Goal: Task Accomplishment & Management: Manage account settings

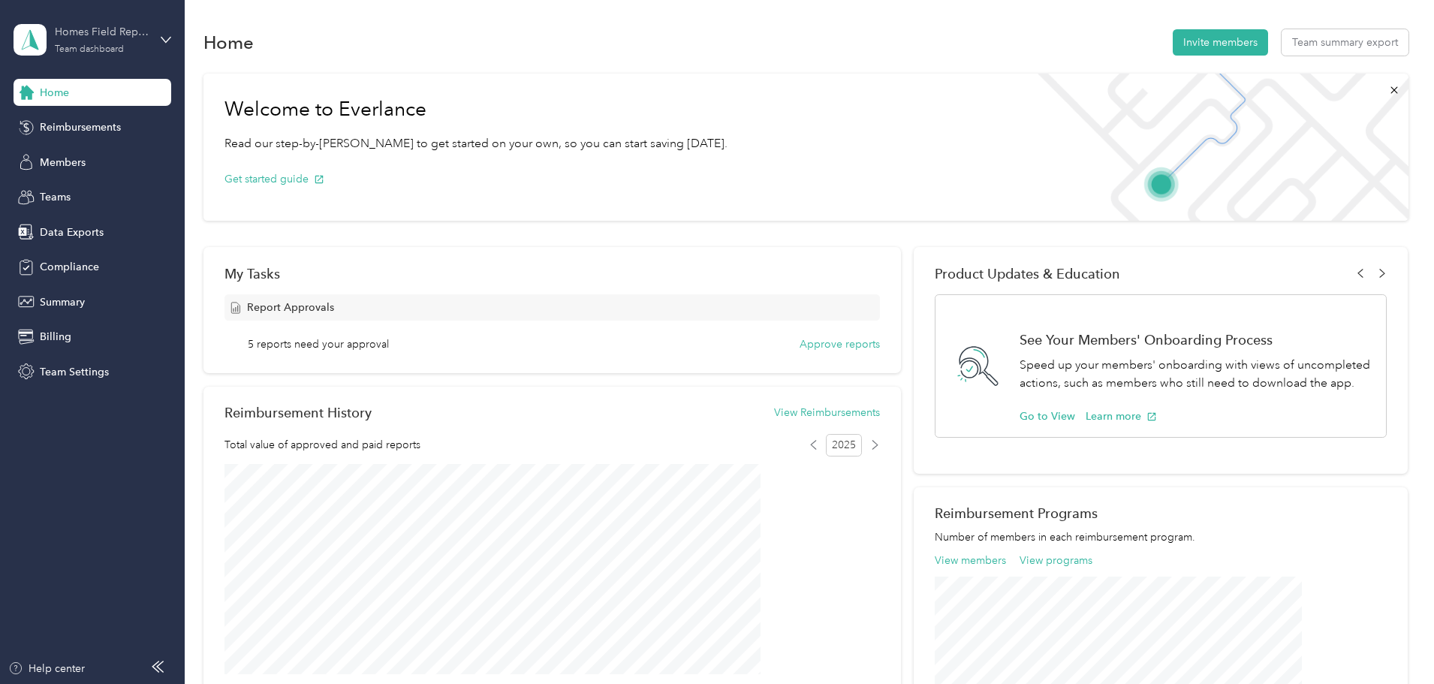
click at [69, 50] on div "Team dashboard" at bounding box center [89, 49] width 69 height 9
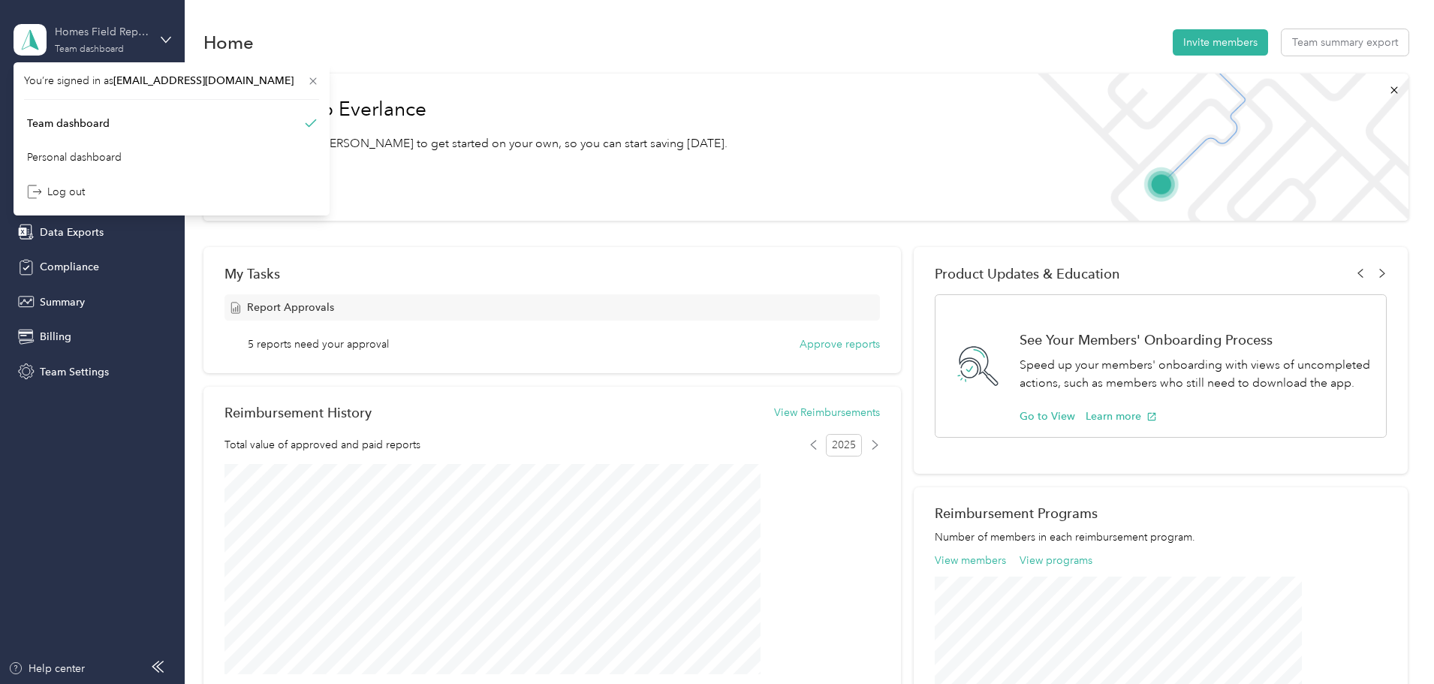
click at [71, 41] on div "Homes Field Representatives Team dashboard" at bounding box center [102, 39] width 94 height 30
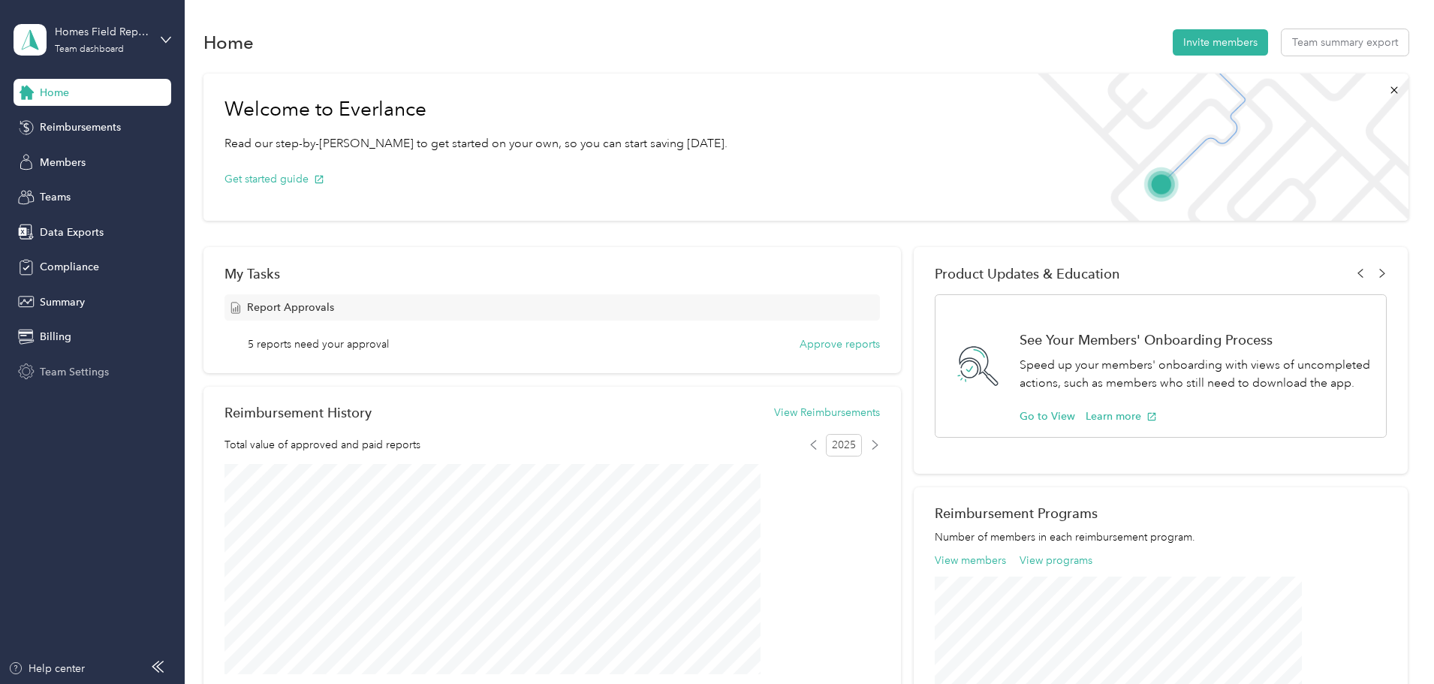
click at [55, 364] on div "Team Settings" at bounding box center [93, 371] width 158 height 27
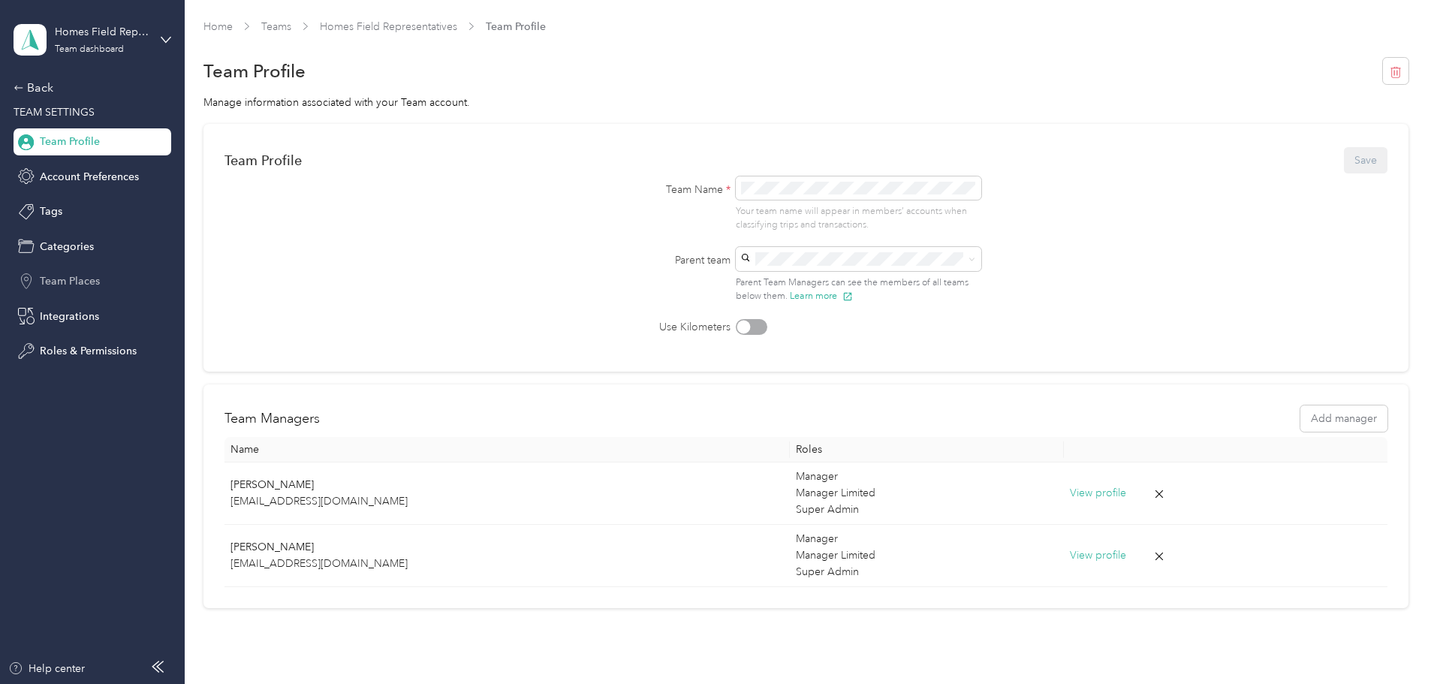
click at [67, 281] on span "Team Places" at bounding box center [70, 281] width 60 height 16
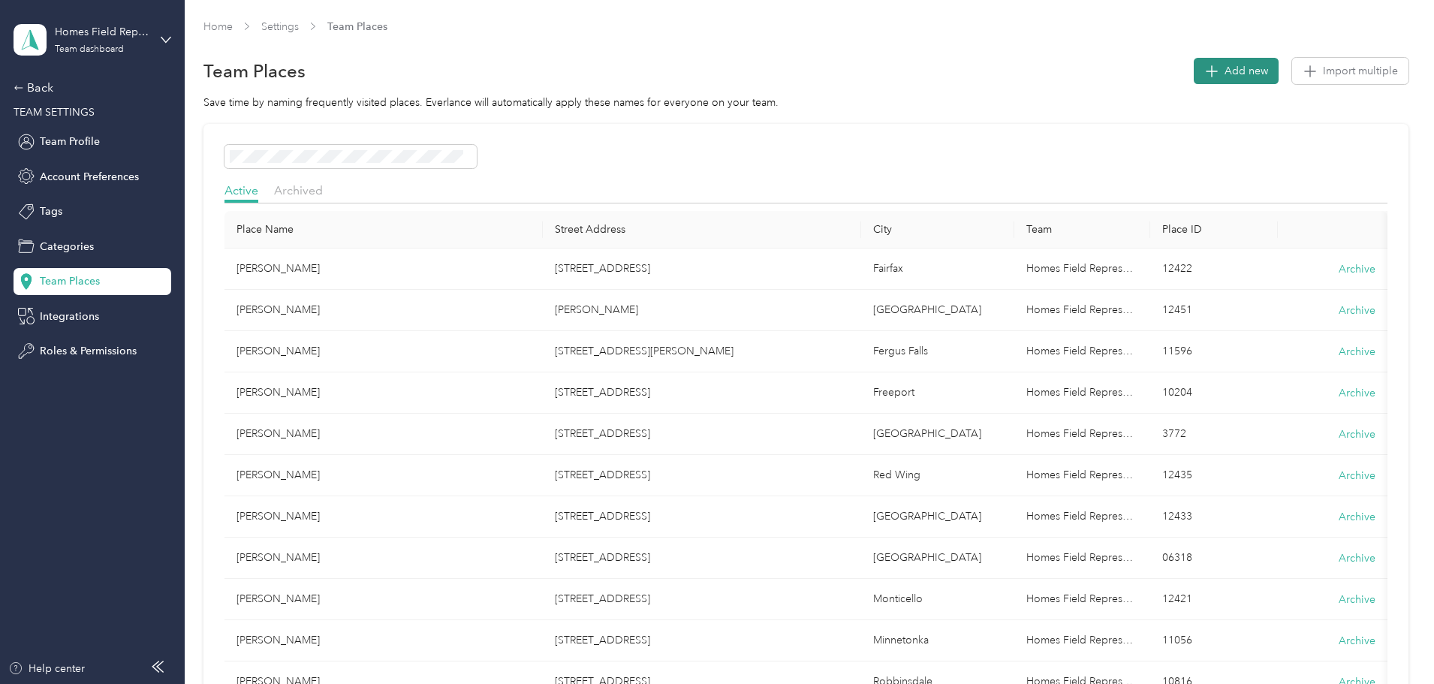
click at [1224, 69] on span "Add new" at bounding box center [1246, 71] width 44 height 16
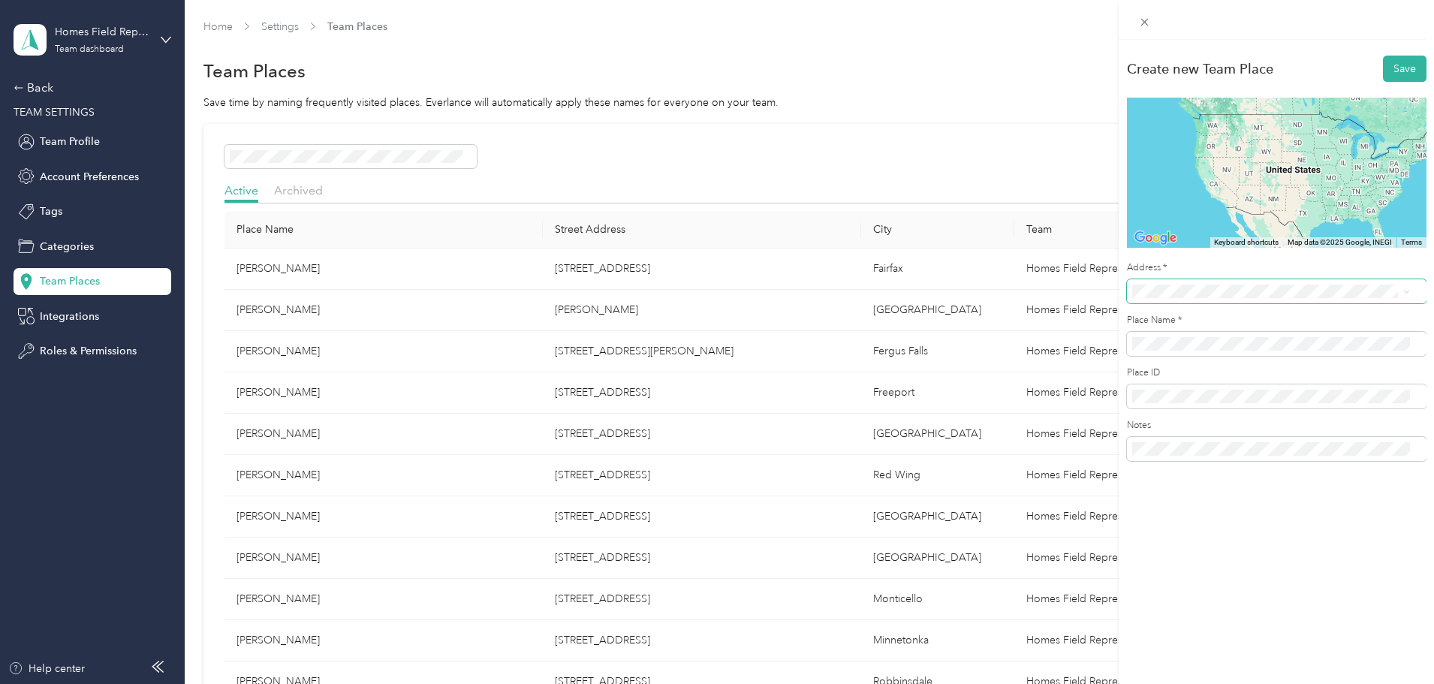
click at [1200, 280] on span at bounding box center [1276, 291] width 299 height 24
click at [1194, 352] on span "[STREET_ADDRESS][US_STATE]" at bounding box center [1235, 346] width 150 height 14
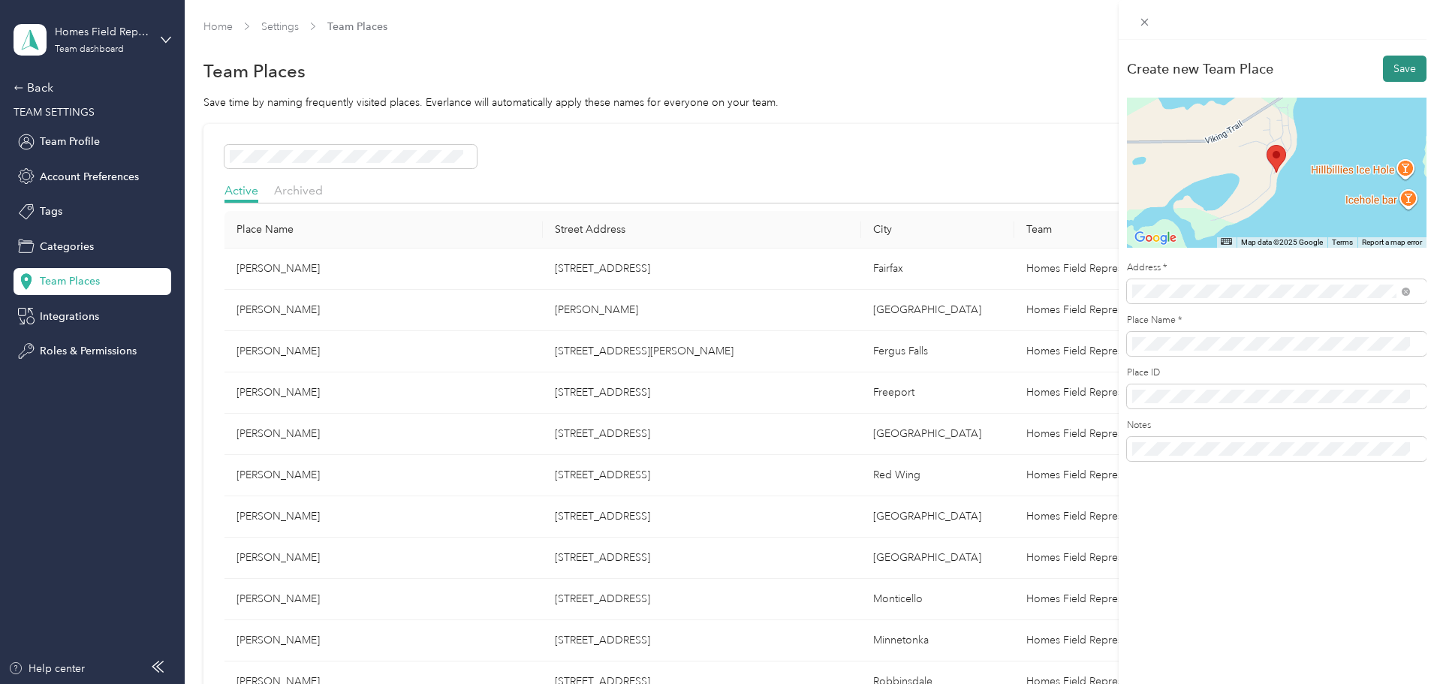
click at [1393, 72] on button "Save" at bounding box center [1405, 69] width 44 height 26
